Goal: Task Accomplishment & Management: Use online tool/utility

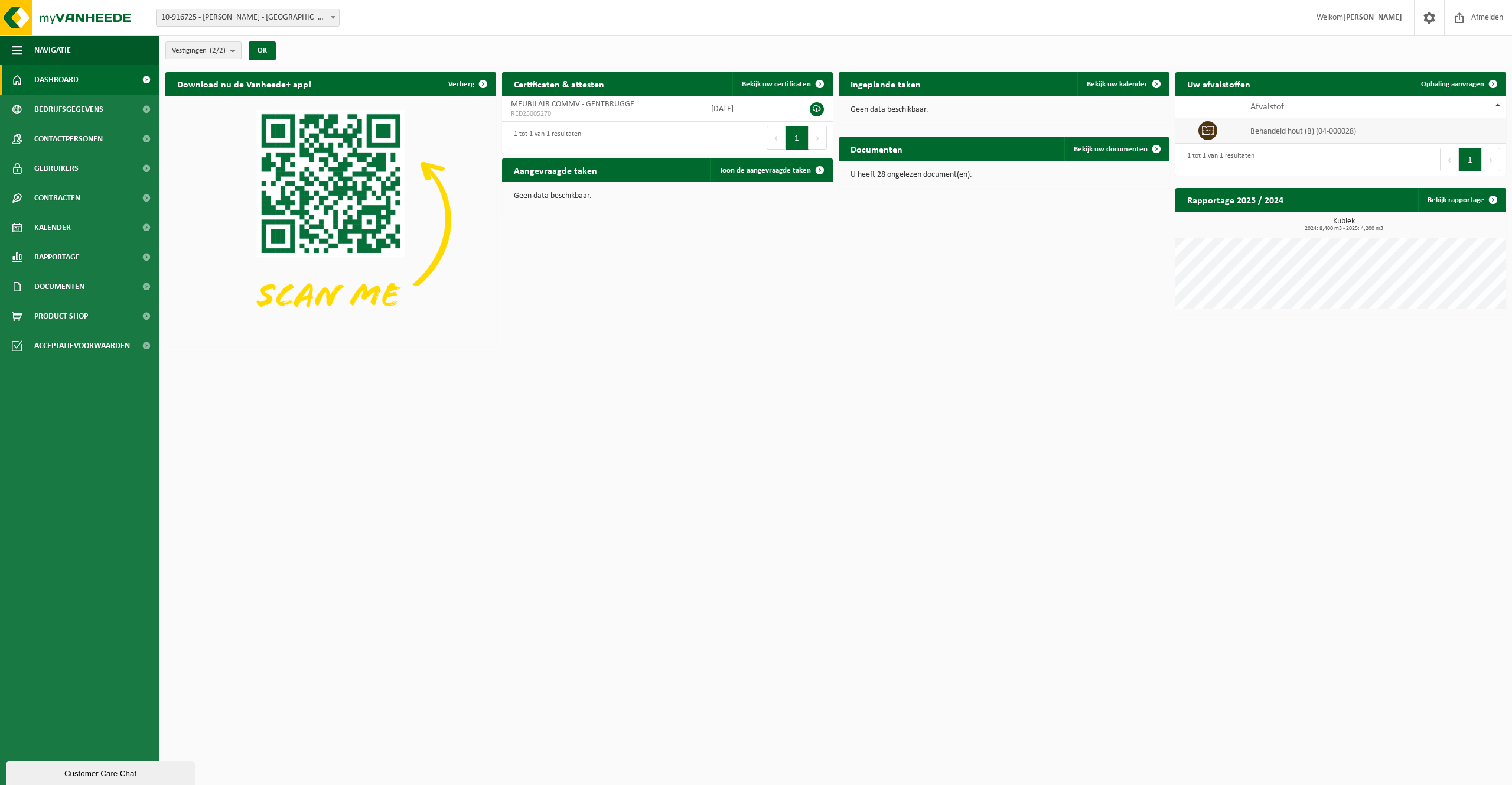
drag, startPoint x: 1317, startPoint y: 139, endPoint x: 1279, endPoint y: 119, distance: 42.9
click at [1317, 139] on td "behandeld hout (B) (04-000028)" at bounding box center [1373, 131] width 264 height 26
click at [1227, 134] on td at bounding box center [1209, 131] width 66 height 26
click at [1271, 126] on td "behandeld hout (B) (04-000028)" at bounding box center [1373, 131] width 264 height 26
click at [1468, 87] on span "Ophaling aanvragen" at bounding box center [1453, 84] width 63 height 8
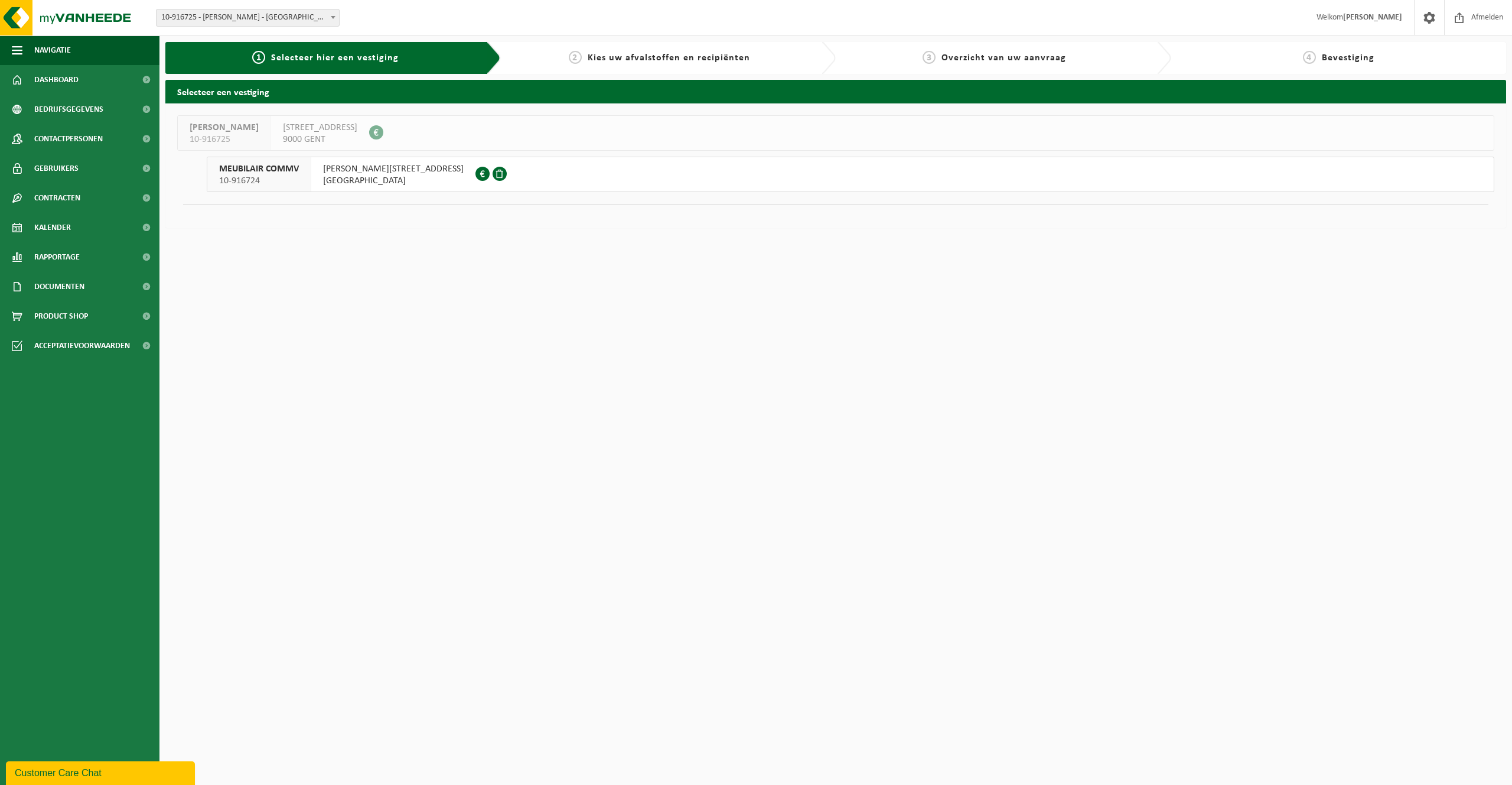
click at [368, 174] on span "PETER BENOITLAAN 223" at bounding box center [393, 170] width 141 height 12
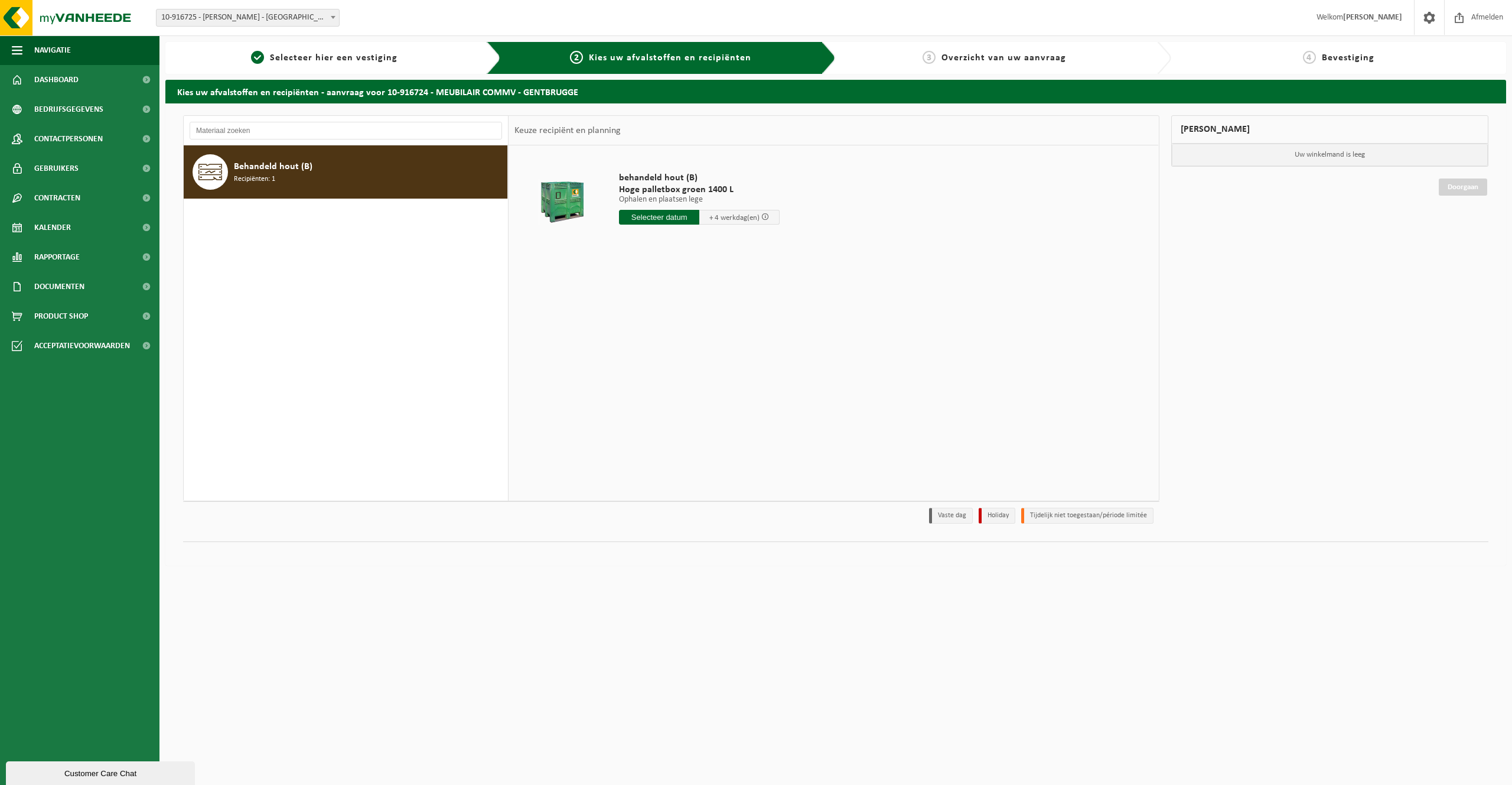
click at [407, 178] on div "Behandeld hout (B) Recipiënten: 1" at bounding box center [369, 172] width 270 height 35
click at [645, 218] on input "text" at bounding box center [659, 218] width 81 height 15
click at [648, 364] on div "26" at bounding box center [650, 359] width 20 height 19
type input "Van 2025-08-26"
click at [666, 290] on button "In winkelmand" at bounding box center [653, 283] width 65 height 19
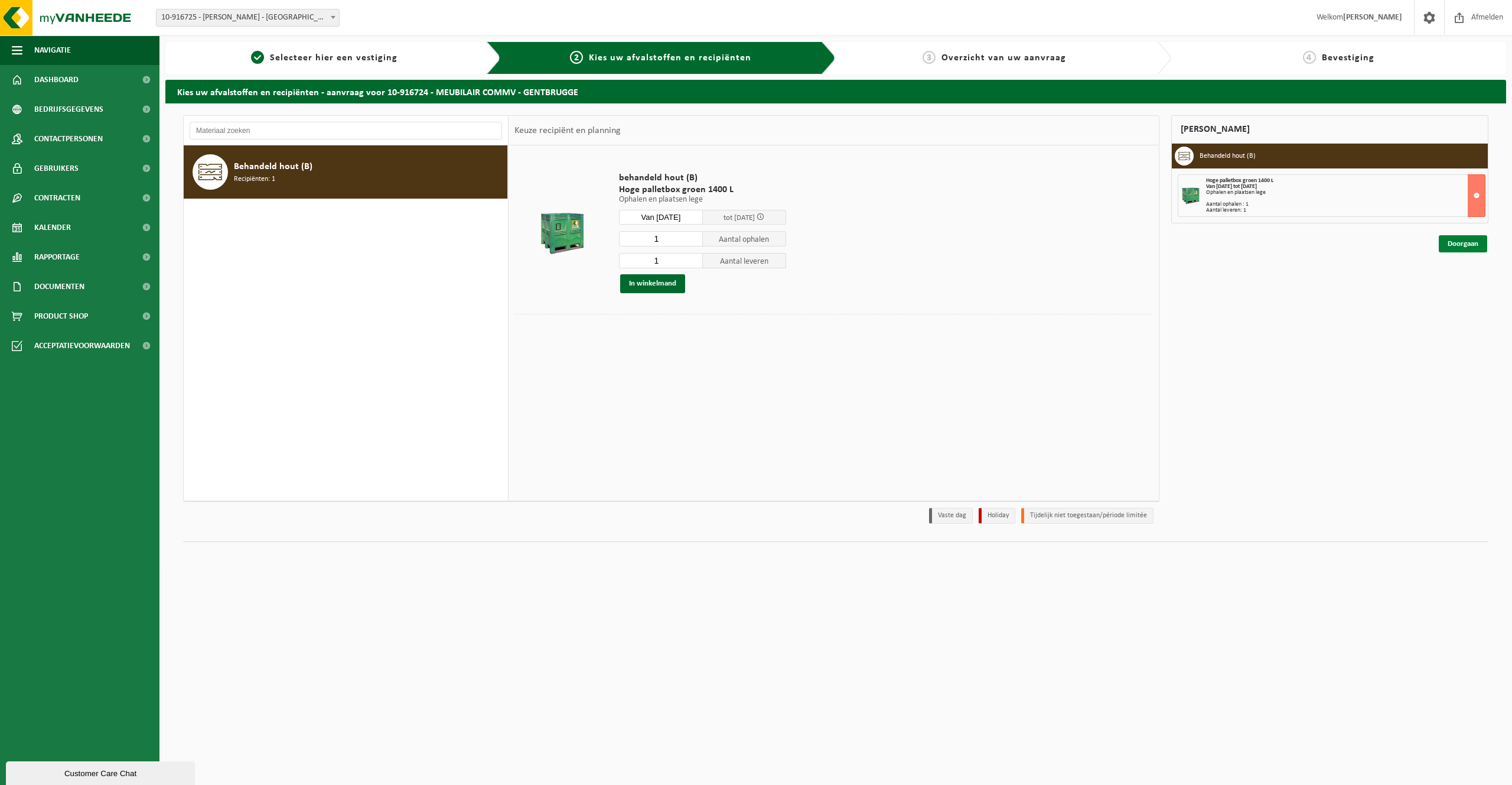
click at [1465, 246] on link "Doorgaan" at bounding box center [1463, 243] width 48 height 17
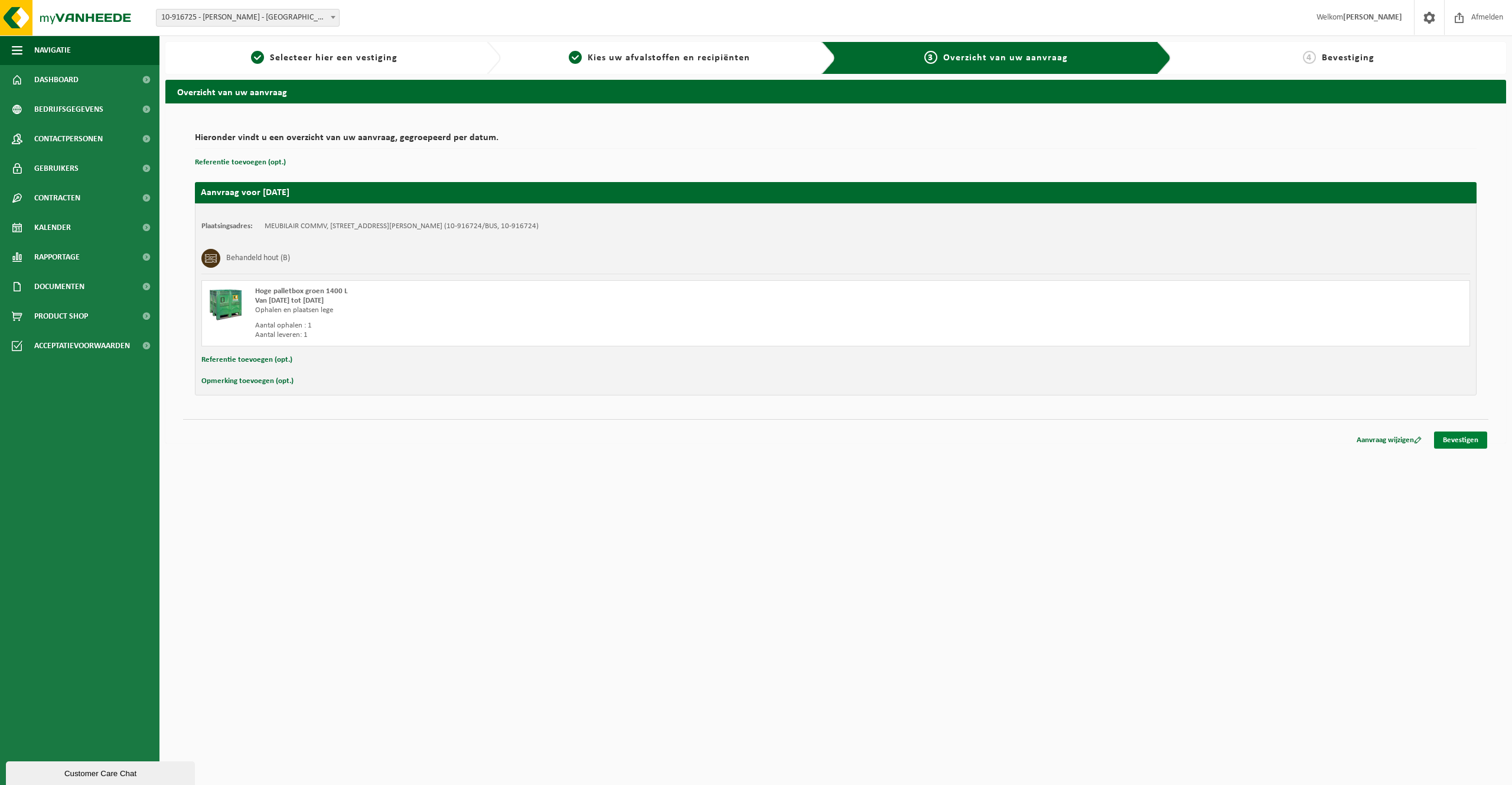
click at [1440, 437] on link "Bevestigen" at bounding box center [1461, 440] width 53 height 17
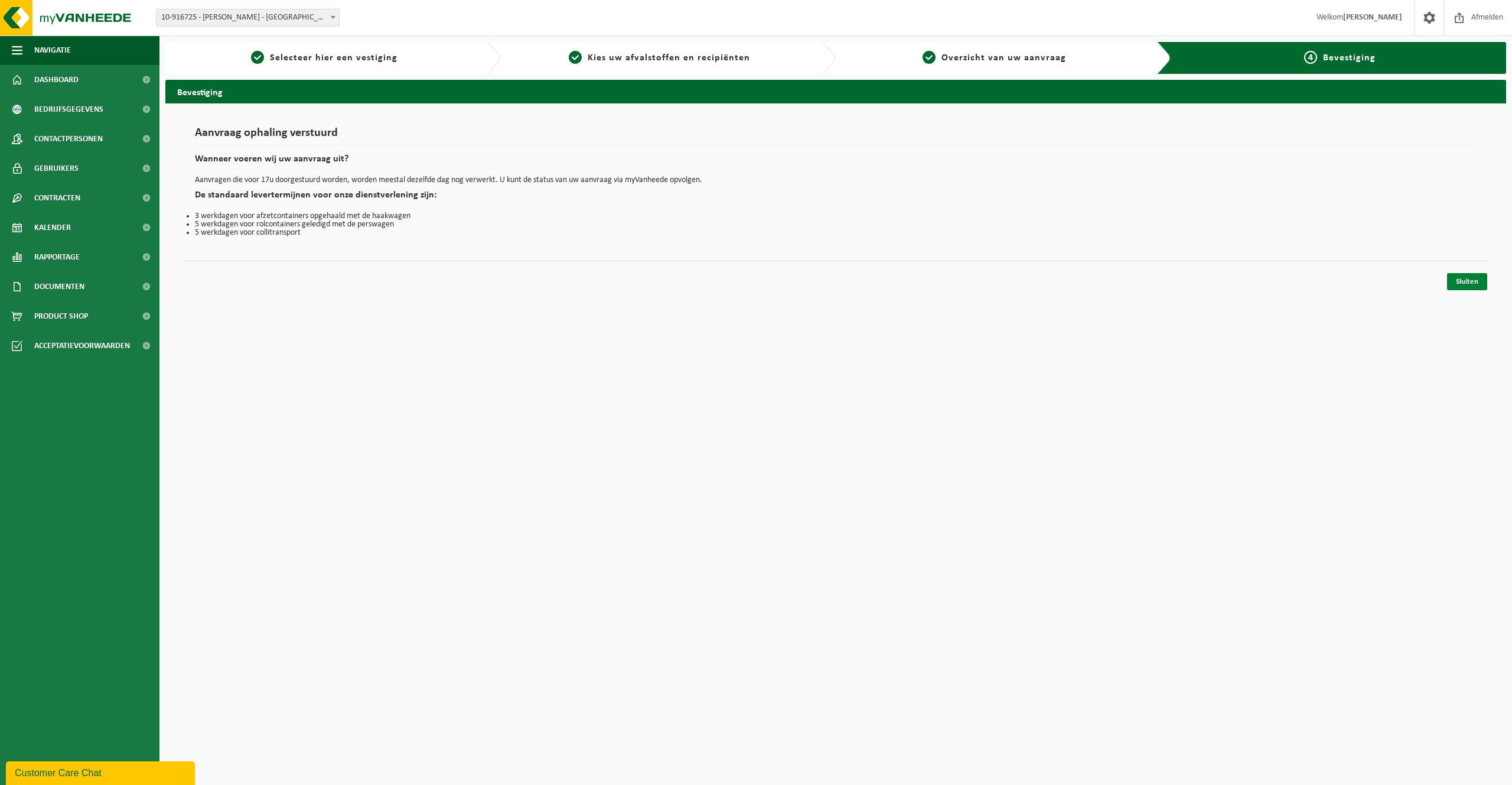
click at [1460, 284] on link "Sluiten" at bounding box center [1467, 281] width 40 height 17
